Goal: Task Accomplishment & Management: Manage account settings

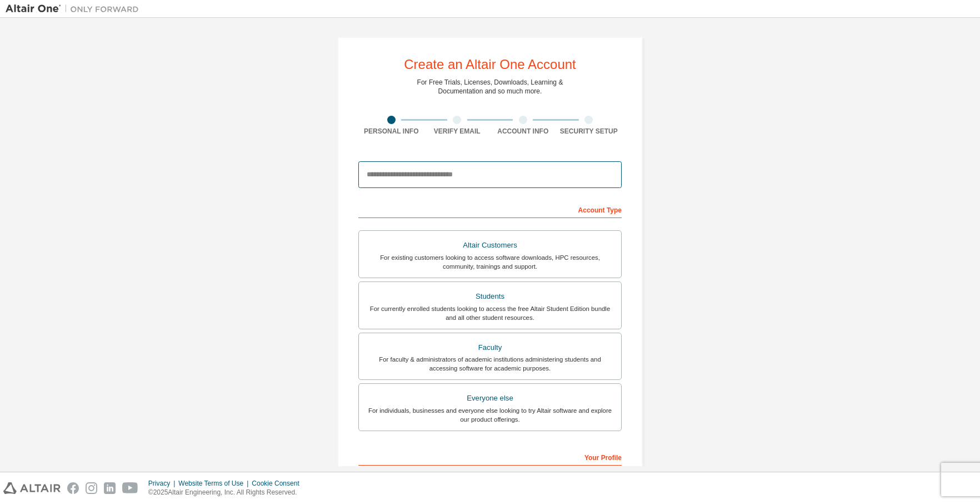
click at [539, 173] on input "email" at bounding box center [489, 174] width 263 height 27
click at [84, 137] on div "Create an Altair One Account For Free Trials, Licenses, Downloads, Learning & D…" at bounding box center [490, 317] width 969 height 589
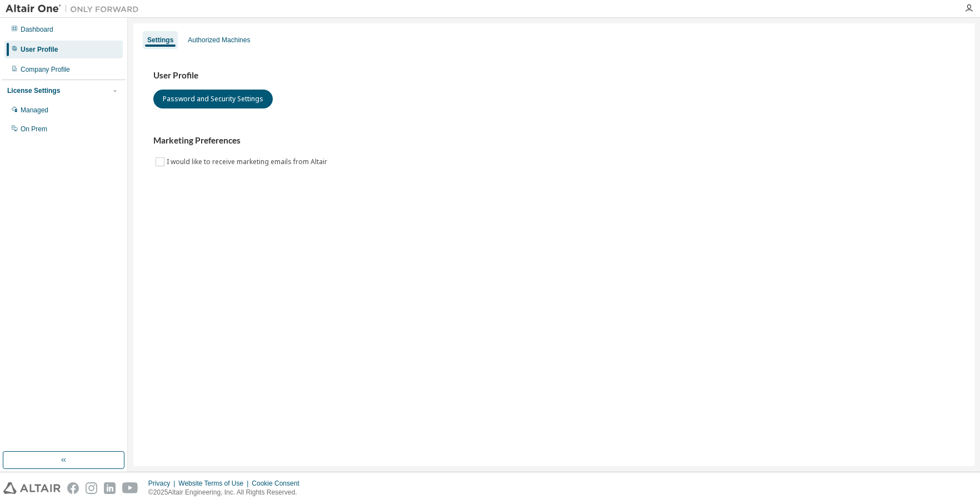
click at [429, 347] on div "Settings Authorized Machines User Profile Password and Security Settings Market…" at bounding box center [553, 244] width 841 height 442
click at [426, 278] on div "Settings Authorized Machines User Profile Password and Security Settings Market…" at bounding box center [553, 244] width 841 height 442
click at [203, 44] on div "Authorized Machines" at bounding box center [219, 40] width 62 height 9
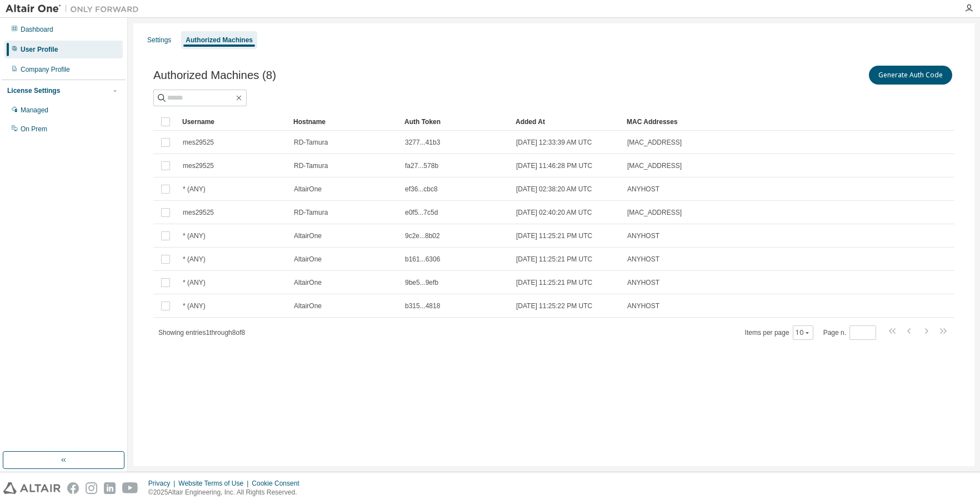
click at [443, 347] on div "Authorized Machines (8) Generate Auth Code Clear Load Save Save As Field Operat…" at bounding box center [554, 209] width 828 height 319
click at [552, 121] on div "Added At" at bounding box center [567, 122] width 102 height 18
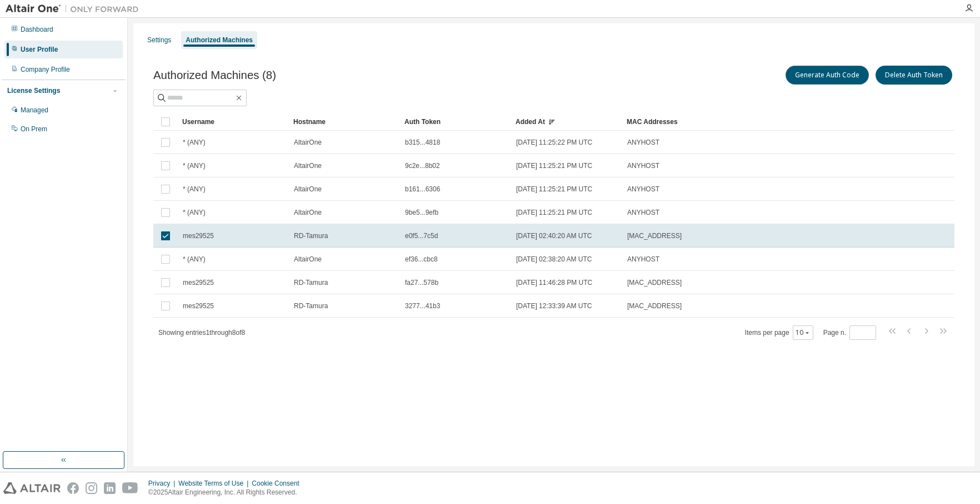
click at [811, 79] on button "Generate Auth Code" at bounding box center [827, 75] width 83 height 19
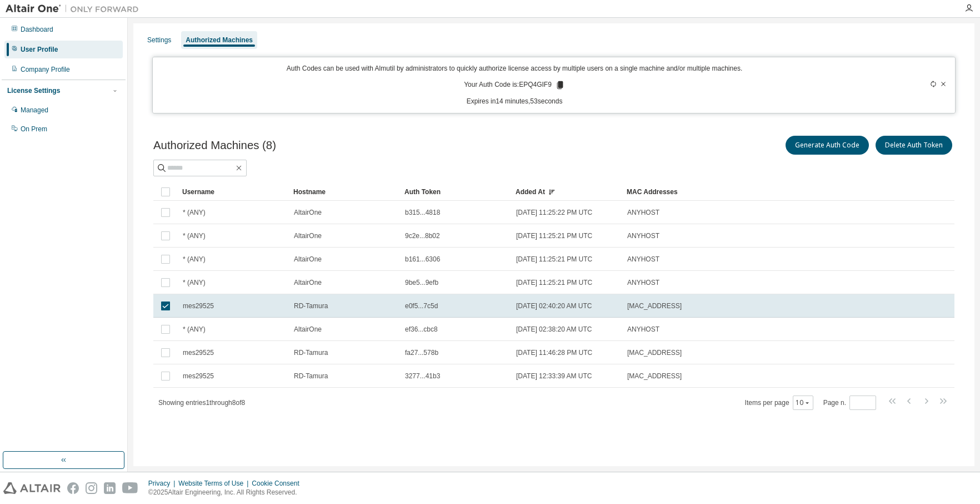
click at [556, 86] on icon at bounding box center [560, 85] width 10 height 10
click at [892, 28] on div "Settings Authorized Machines Auth Codes can be used with Almutil by administrat…" at bounding box center [553, 244] width 841 height 442
